Goal: Information Seeking & Learning: Find specific fact

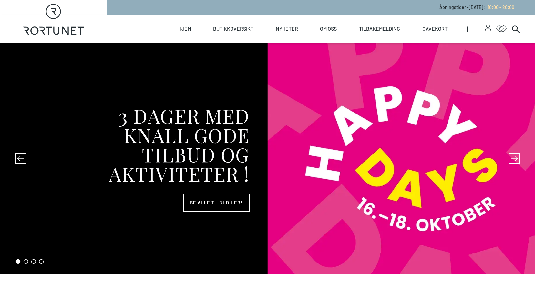
select select "NO"
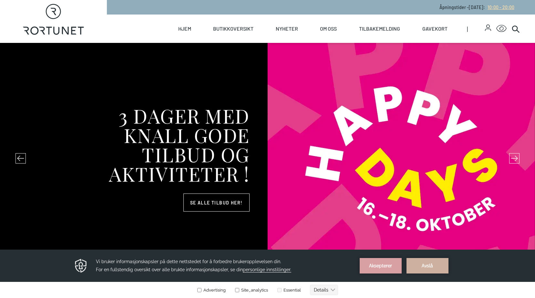
click at [497, 7] on span "10:00 - 20:00" at bounding box center [500, 7] width 27 height 5
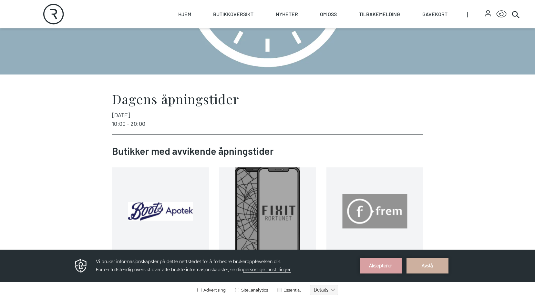
scroll to position [161, 0]
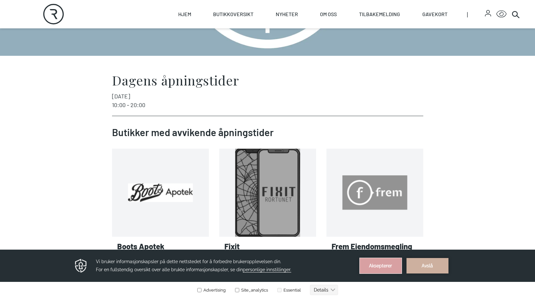
click at [390, 262] on button "Aksepterer" at bounding box center [381, 265] width 42 height 15
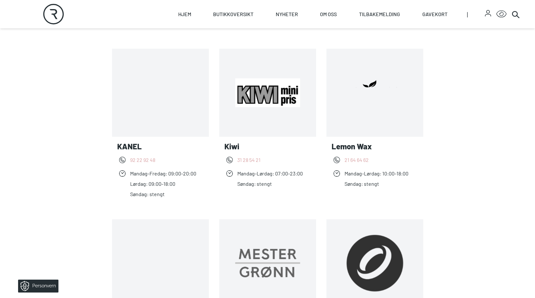
scroll to position [613, 0]
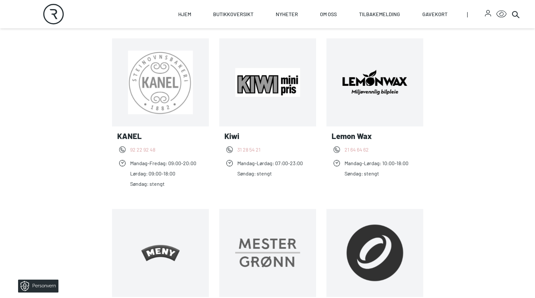
click at [418, 82] on link "Les mer Lemon Wax" at bounding box center [418, 82] width 0 height 0
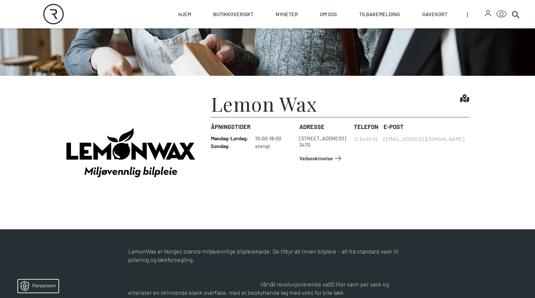
scroll to position [161, 0]
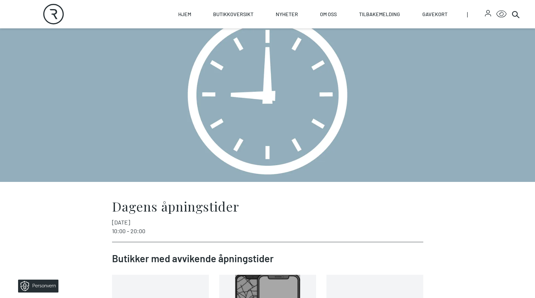
scroll to position [32, 0]
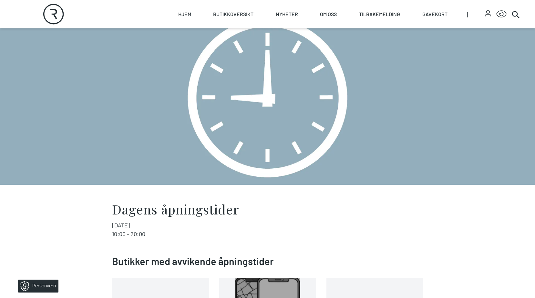
click at [137, 232] on span "10:00 - 20:00" at bounding box center [128, 233] width 33 height 7
click at [123, 221] on span "[DATE]" at bounding box center [121, 225] width 18 height 9
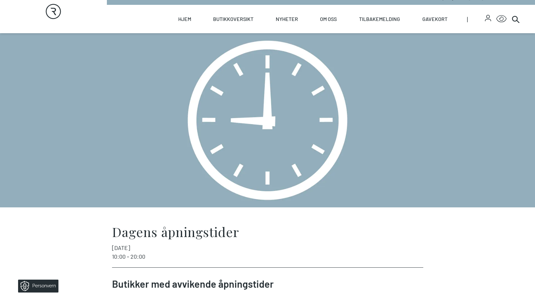
scroll to position [0, 0]
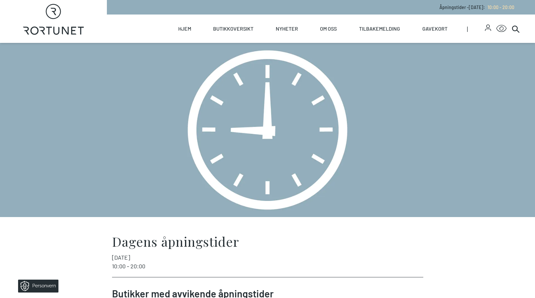
select select "NO"
click at [502, 9] on span "10:00 - 20:00" at bounding box center [500, 7] width 27 height 5
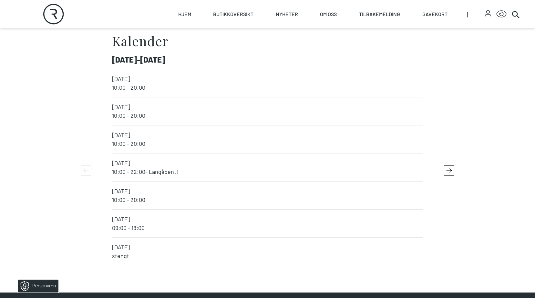
scroll to position [1323, 0]
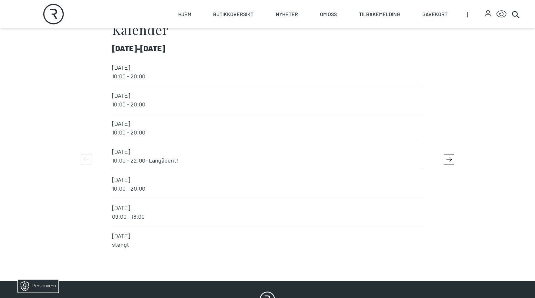
click at [454, 157] on section "Kalender [DATE] - [DATE] [DATE] 10:00 - 20:00 [DATE] 10:00 - 20:00 [DATE] 10:00…" at bounding box center [267, 144] width 535 height 262
click at [451, 159] on icon "button" at bounding box center [449, 160] width 10 height 10
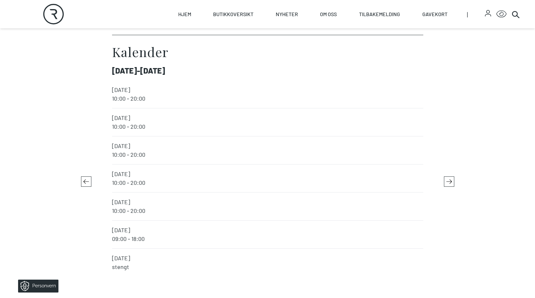
scroll to position [1259, 0]
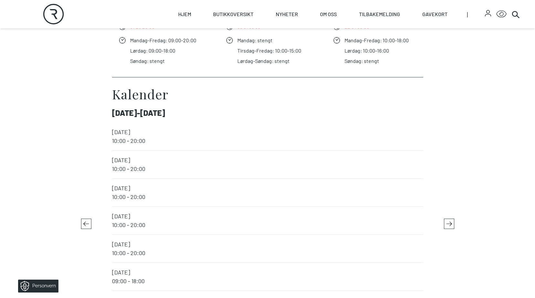
click at [86, 222] on icon "button" at bounding box center [86, 224] width 10 height 10
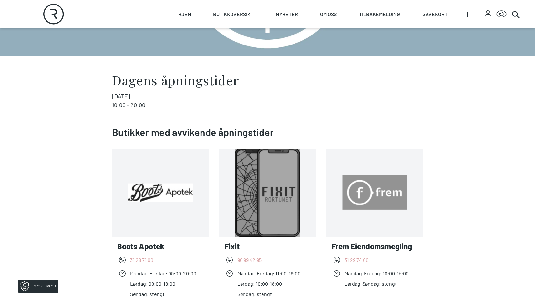
scroll to position [0, 0]
